Goal: Find specific page/section: Find specific page/section

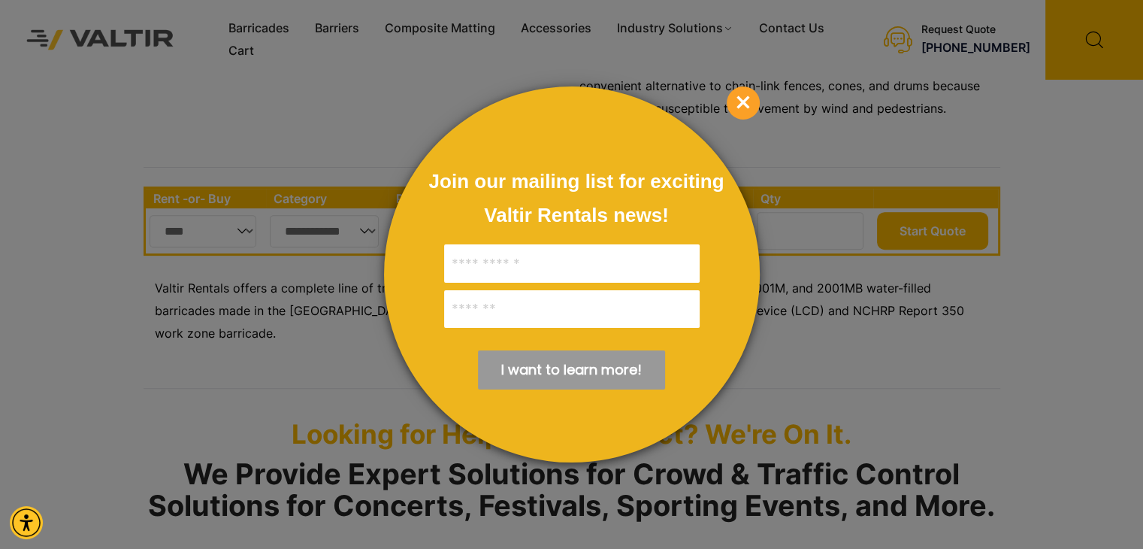
scroll to position [526, 0]
click at [740, 104] on span "×" at bounding box center [743, 102] width 33 height 33
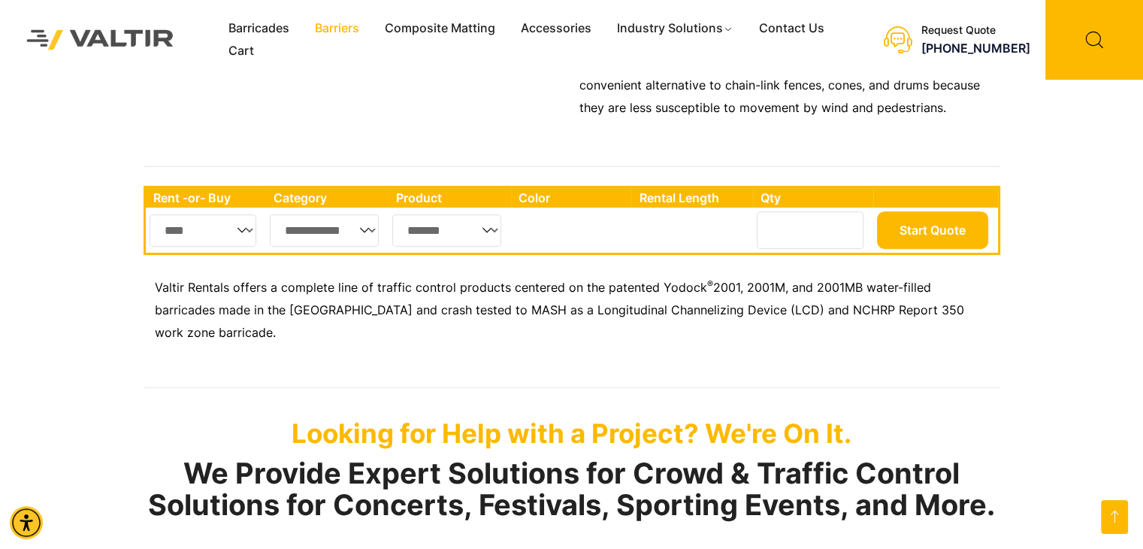
click at [338, 23] on link "Barriers" at bounding box center [337, 28] width 70 height 23
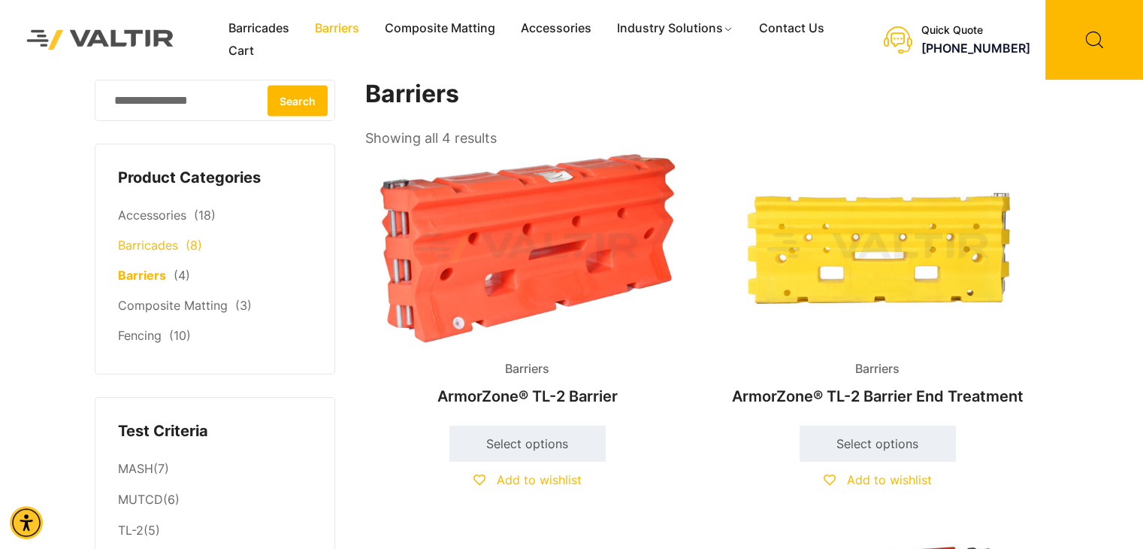
click at [129, 250] on link "Barricades" at bounding box center [148, 245] width 60 height 15
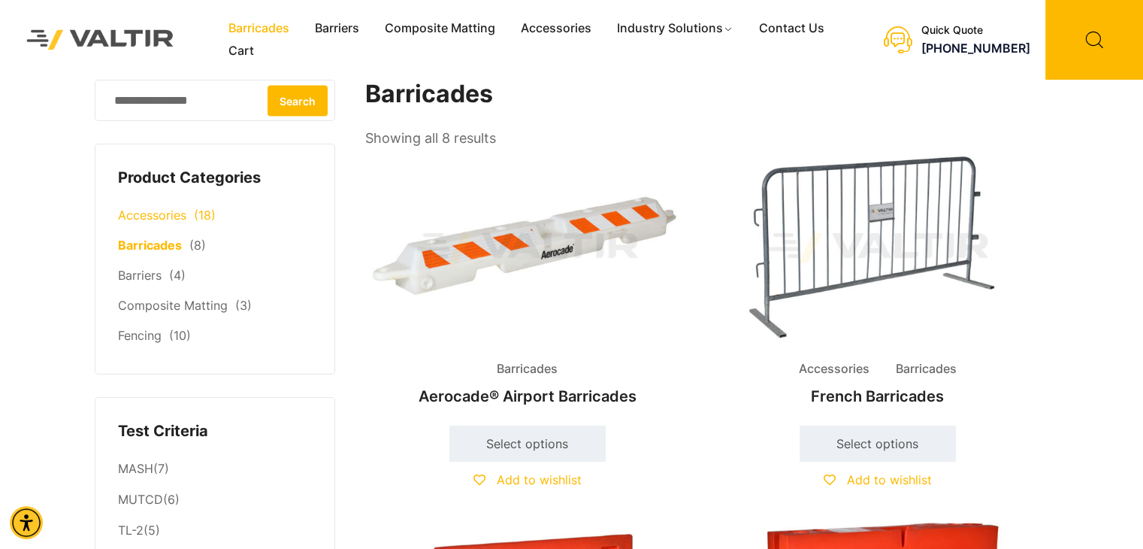
click at [159, 213] on link "Accessories" at bounding box center [152, 214] width 68 height 15
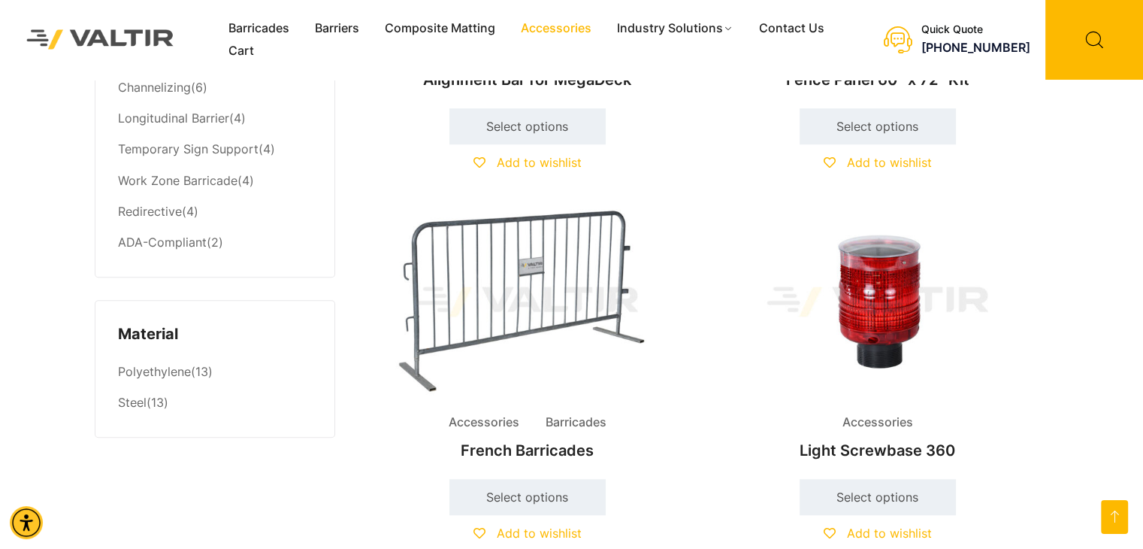
scroll to position [1428, 0]
